Goal: Information Seeking & Learning: Learn about a topic

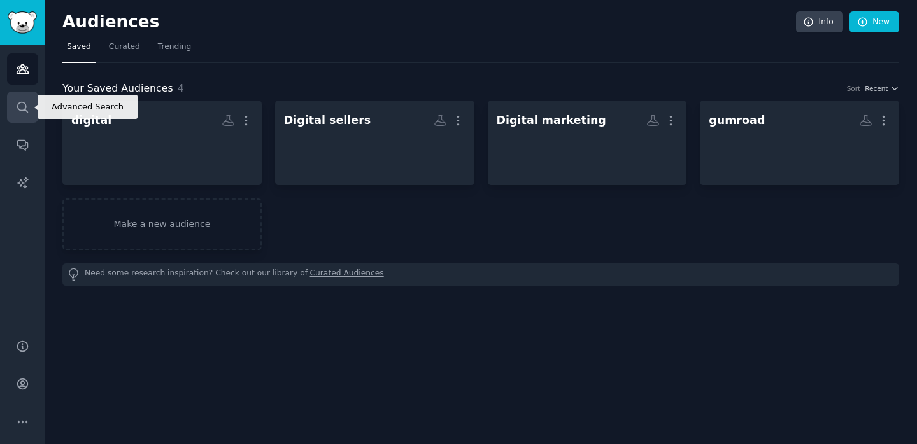
click at [22, 106] on icon "Sidebar" at bounding box center [22, 107] width 13 height 13
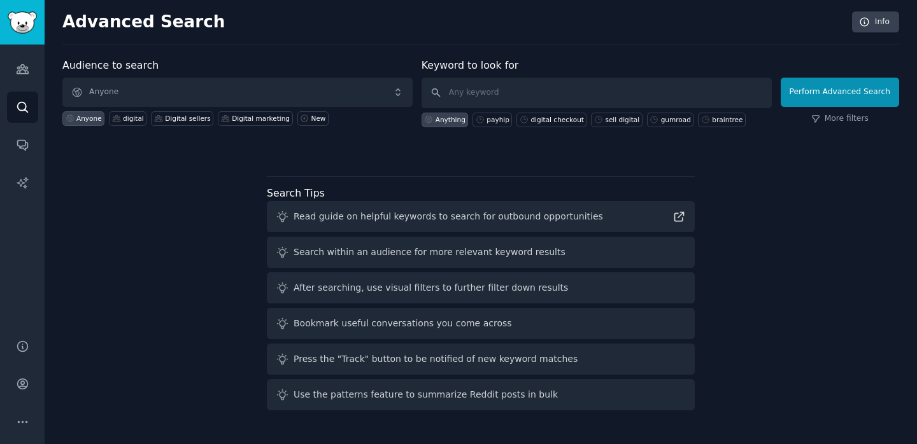
click at [467, 71] on div "Keyword to look for Anything payhip digital checkout sell digital gumroad brain…" at bounding box center [596, 92] width 350 height 69
click at [466, 87] on input "text" at bounding box center [596, 93] width 350 height 31
paste input "Payhip"
type input "Payhip"
click at [814, 99] on button "Perform Advanced Search" at bounding box center [839, 92] width 118 height 29
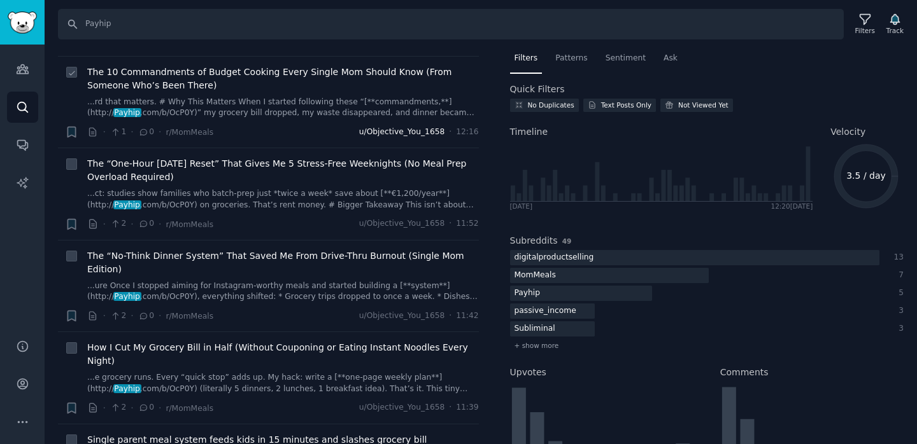
scroll to position [107, 0]
